Goal: Browse casually: Explore the website without a specific task or goal

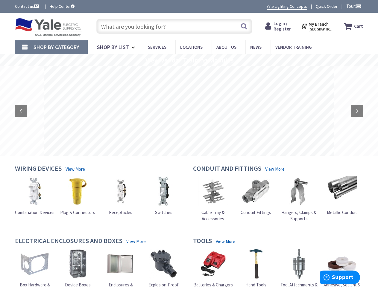
click at [189, 144] on rs-layer at bounding box center [189, 111] width 290 height 90
click at [353, 6] on span "Tour" at bounding box center [353, 6] width 15 height 6
click at [358, 6] on div at bounding box center [189, 143] width 378 height 287
click at [318, 26] on strong "My Branch" at bounding box center [319, 24] width 20 height 6
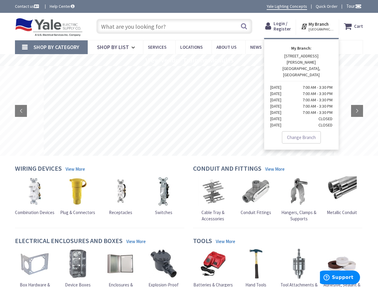
click at [51, 47] on span "Shop By Category" at bounding box center [57, 47] width 46 height 7
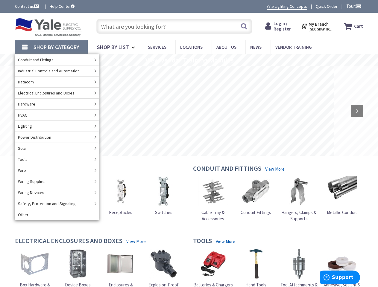
click at [189, 60] on rs-slide "View Vendor Training Modules" at bounding box center [189, 60] width 378 height 12
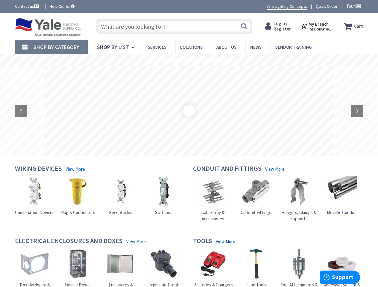
click at [189, 111] on rs-loader at bounding box center [188, 110] width 7 height 7
click at [189, 111] on rs-loader at bounding box center [189, 111] width 1 height 1
click at [21, 111] on rs-arrow at bounding box center [21, 111] width 12 height 12
click at [357, 111] on rs-arrow at bounding box center [357, 111] width 12 height 12
